Goal: Information Seeking & Learning: Learn about a topic

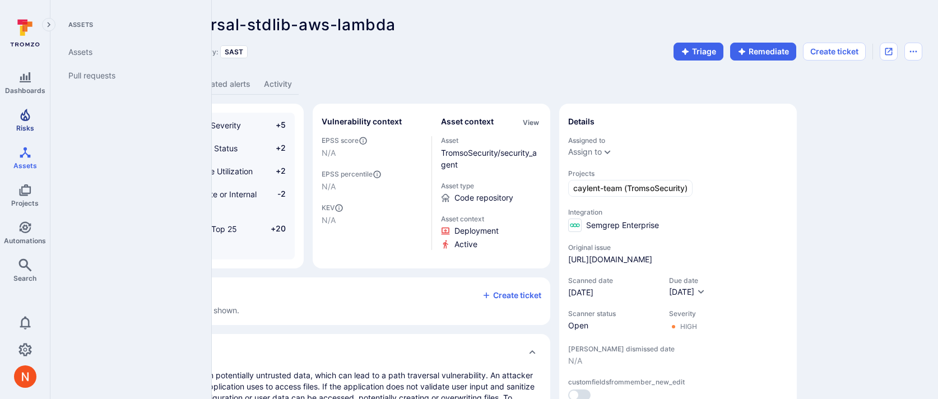
click at [24, 122] on link "Risks" at bounding box center [25, 120] width 50 height 33
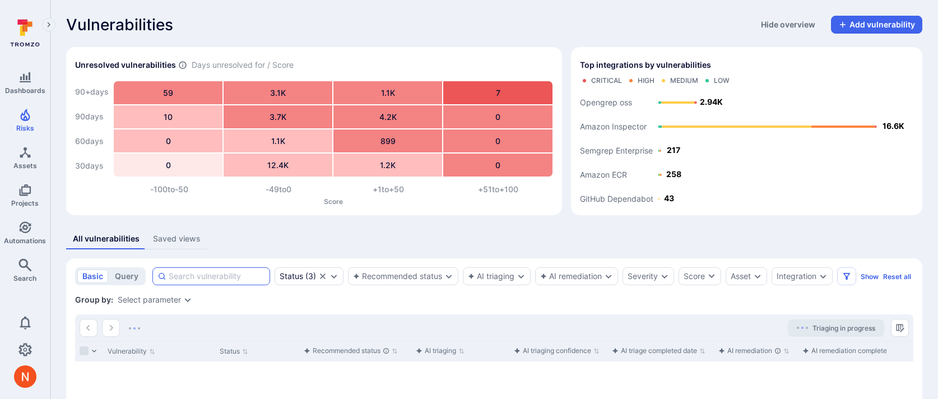
click at [224, 274] on input at bounding box center [217, 276] width 96 height 11
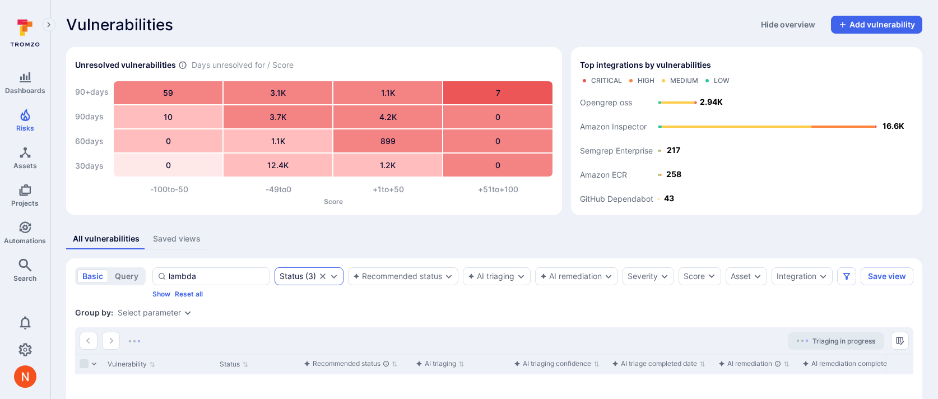
click at [321, 278] on icon "Clear selection" at bounding box center [323, 277] width 6 height 6
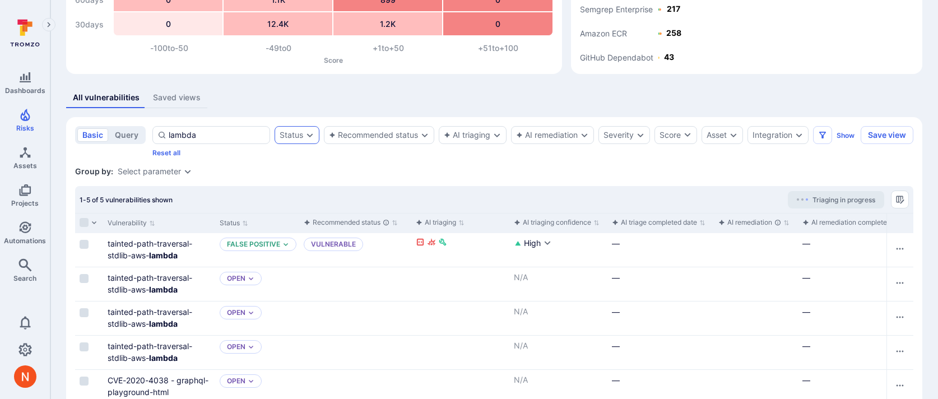
scroll to position [170, 0]
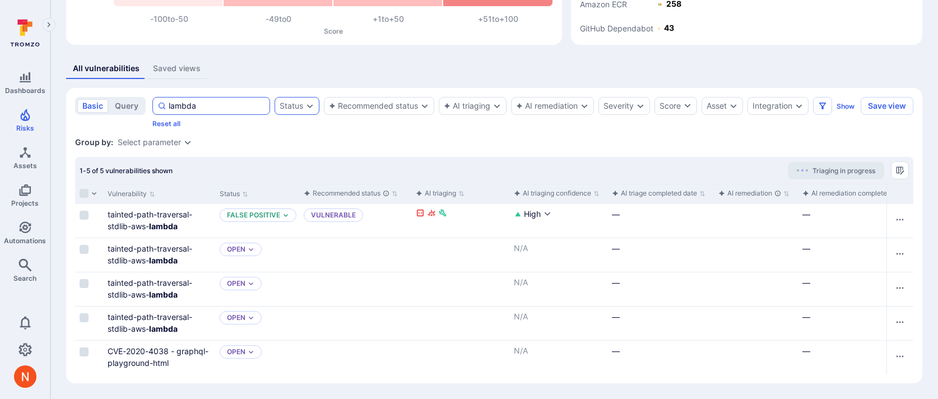
click at [206, 110] on input "lambda" at bounding box center [217, 105] width 96 height 11
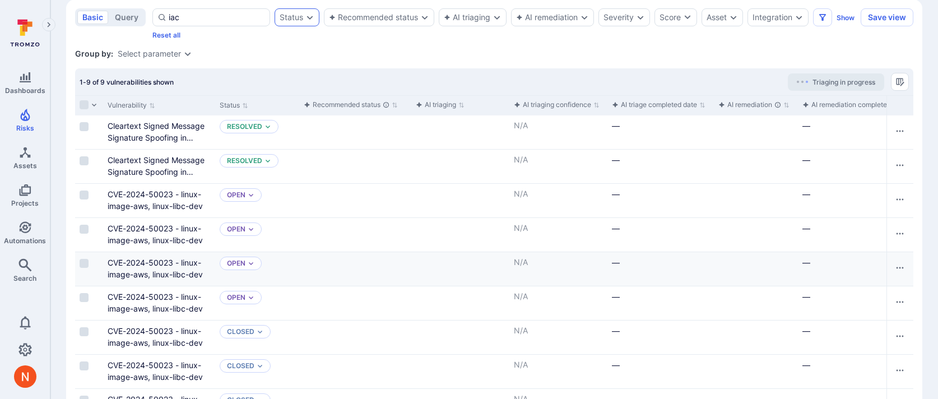
scroll to position [307, 0]
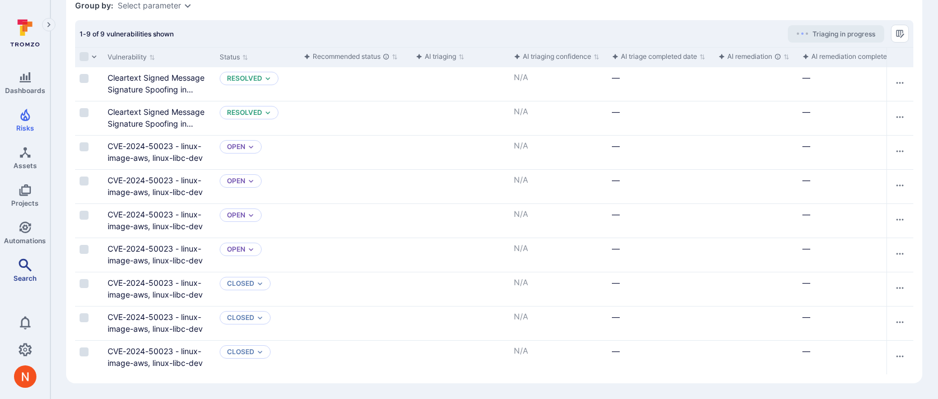
type input "iac"
click at [22, 258] on icon "Search" at bounding box center [24, 264] width 13 height 13
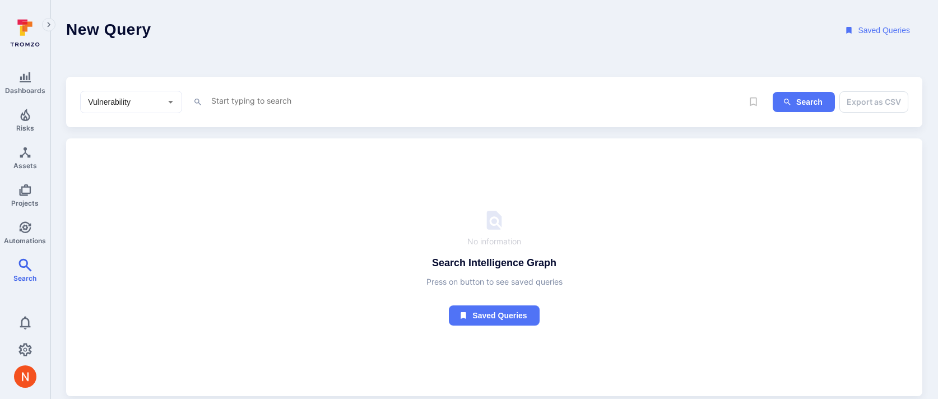
click at [257, 95] on textarea "Intelligence Graph search area" at bounding box center [476, 101] width 533 height 14
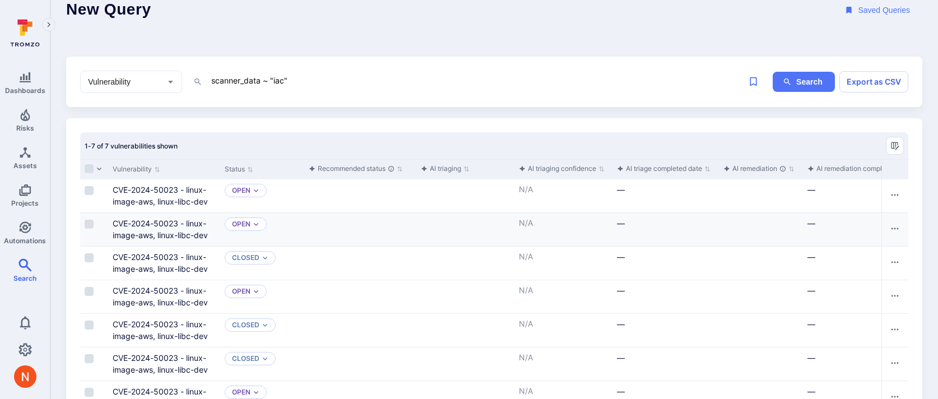
scroll to position [66, 0]
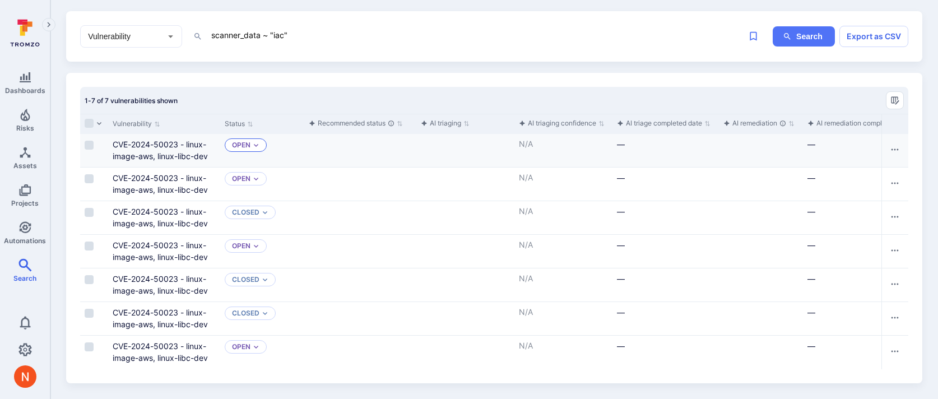
type textarea "scanner_data ~ "iac""
